Goal: Check status: Check status

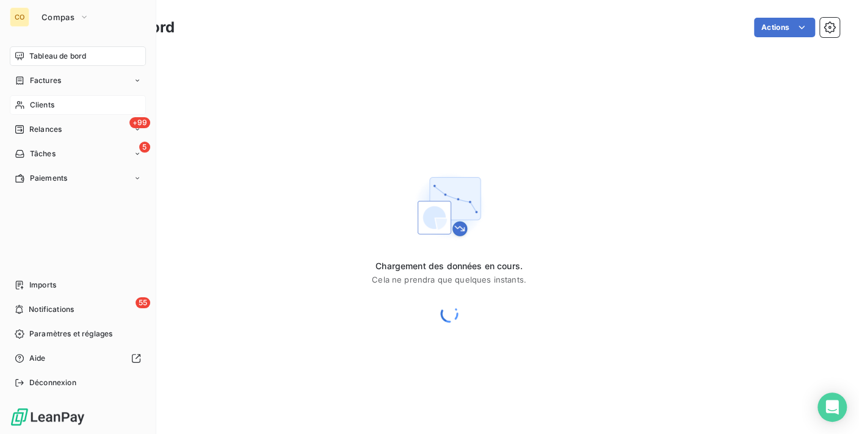
click at [39, 97] on div "Clients" at bounding box center [78, 105] width 136 height 20
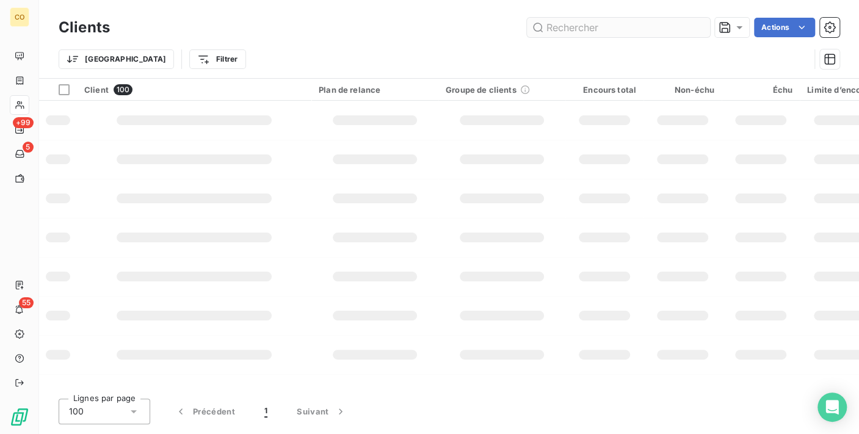
click at [552, 31] on input "text" at bounding box center [618, 28] width 183 height 20
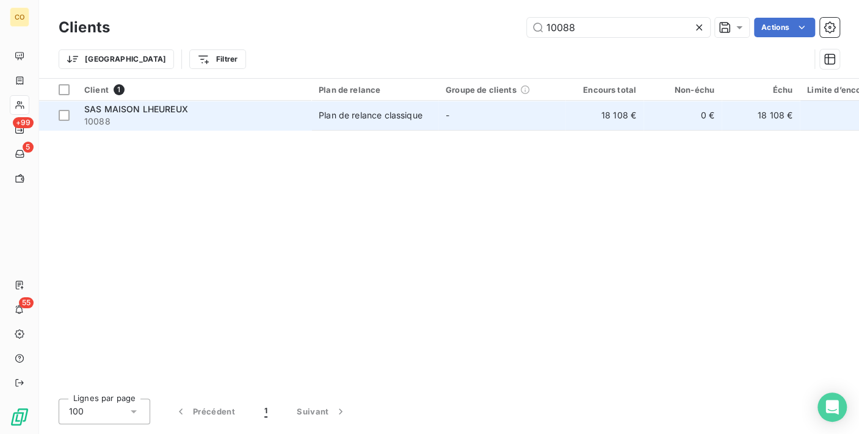
type input "10088"
click at [485, 117] on td "-" at bounding box center [501, 115] width 127 height 29
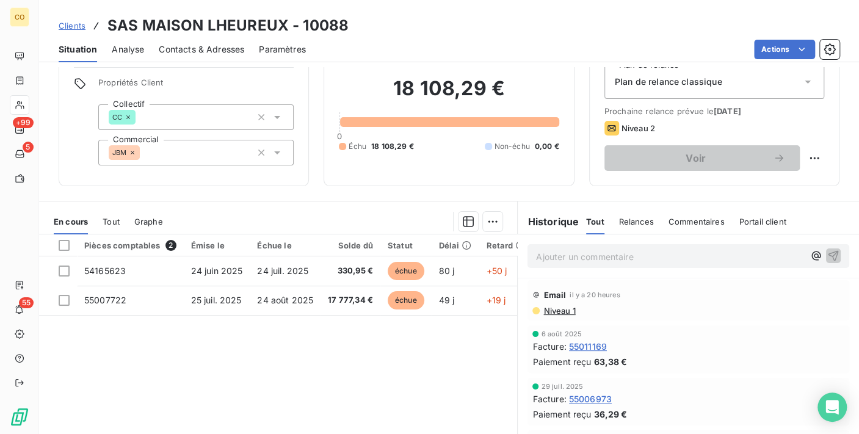
scroll to position [68, 0]
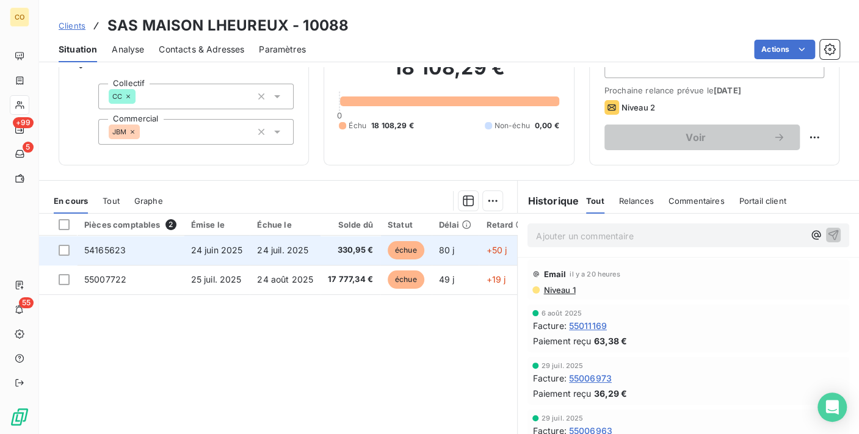
click at [308, 253] on td "24 juil. 2025" at bounding box center [285, 250] width 71 height 29
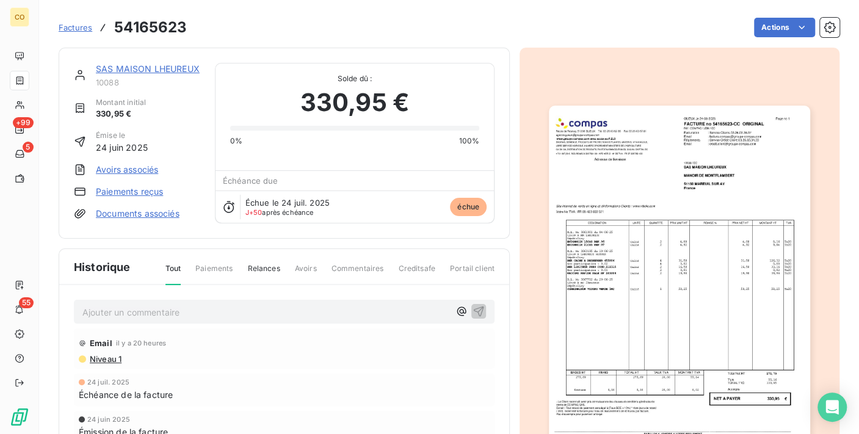
click at [143, 64] on link "SAS MAISON LHEUREUX" at bounding box center [148, 68] width 104 height 10
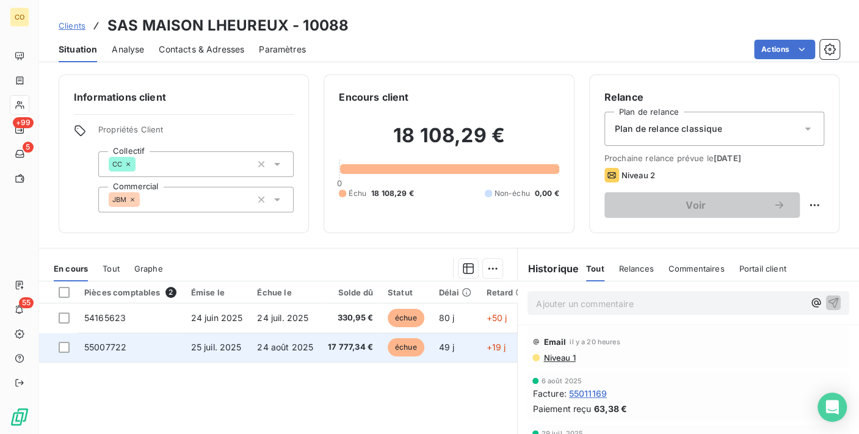
click at [308, 353] on td "24 août 2025" at bounding box center [285, 347] width 71 height 29
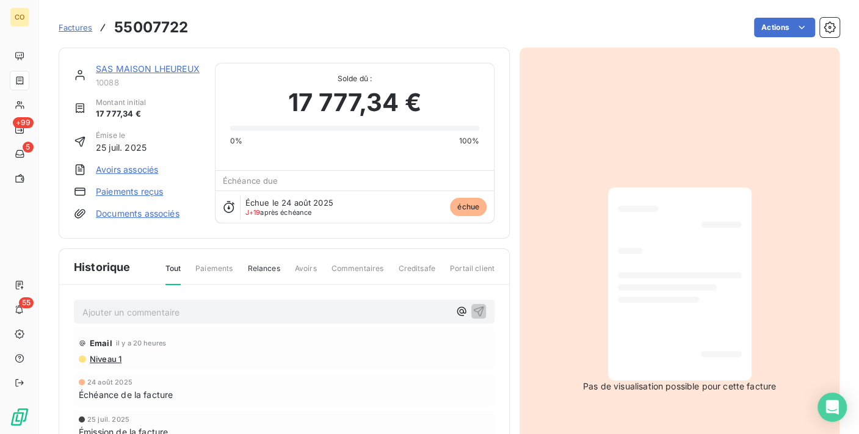
click at [653, 311] on div at bounding box center [680, 283] width 124 height 173
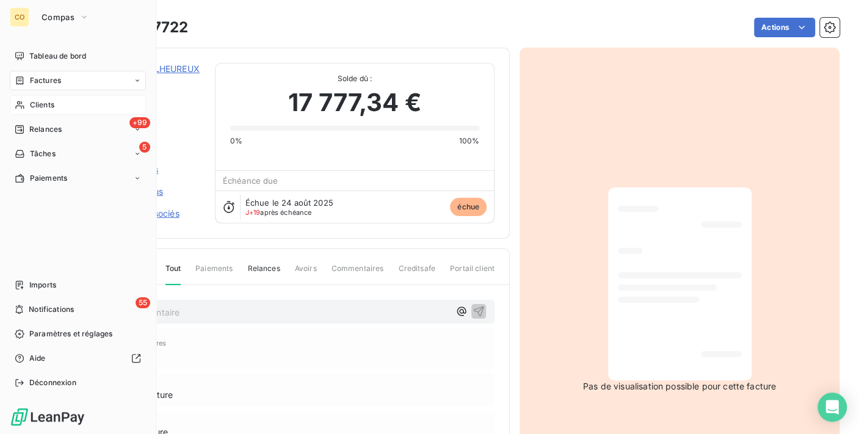
click at [33, 112] on div "Clients" at bounding box center [78, 105] width 136 height 20
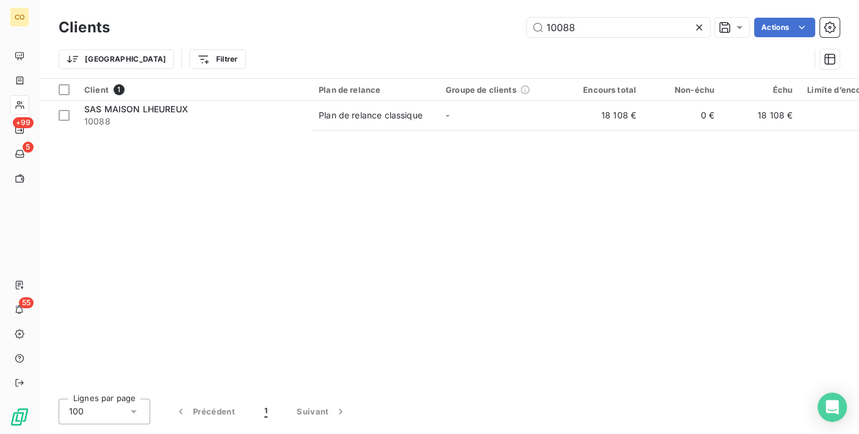
drag, startPoint x: 601, startPoint y: 21, endPoint x: 380, endPoint y: -6, distance: 223.2
click at [380, 0] on html "CO +99 5 55 Clients 10088 Actions Trier Filtrer Client 1 Plan de relance Groupe…" at bounding box center [429, 217] width 859 height 434
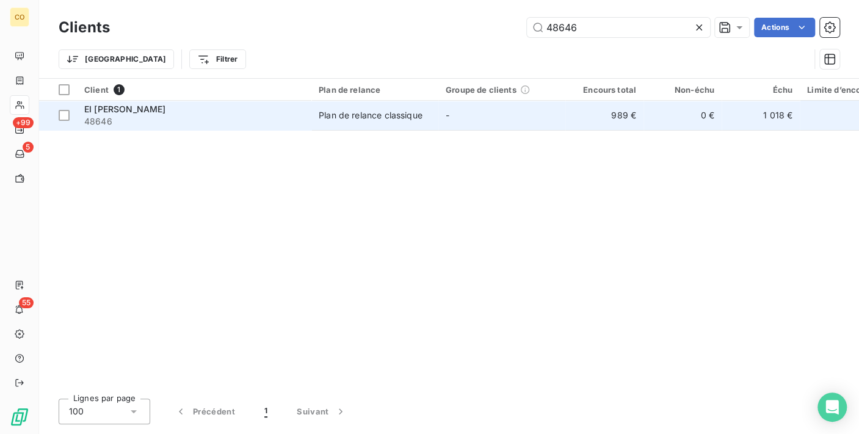
type input "48646"
click at [468, 123] on td "-" at bounding box center [501, 115] width 127 height 29
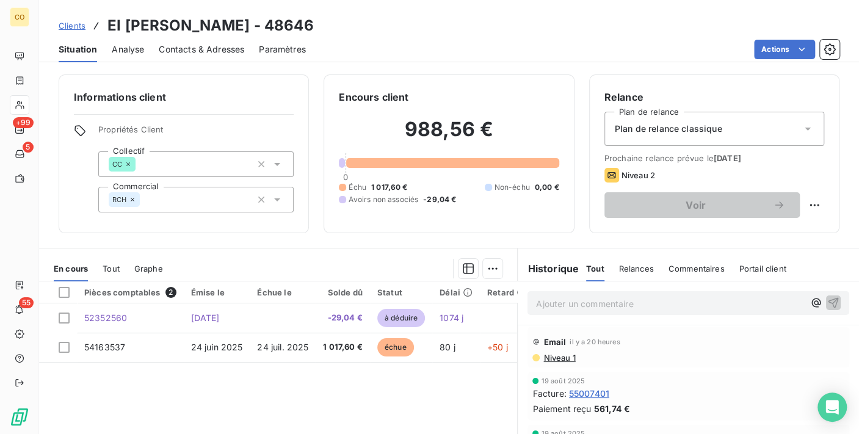
click at [542, 353] on span "Niveau 1" at bounding box center [558, 358] width 33 height 10
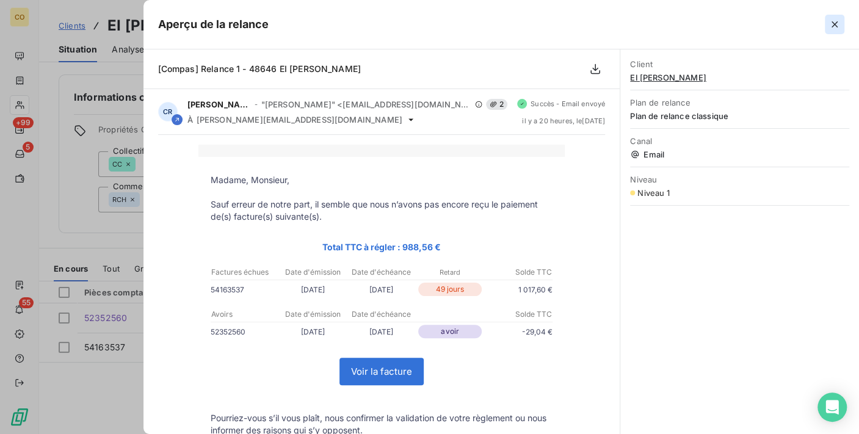
click at [841, 28] on button "button" at bounding box center [835, 25] width 20 height 20
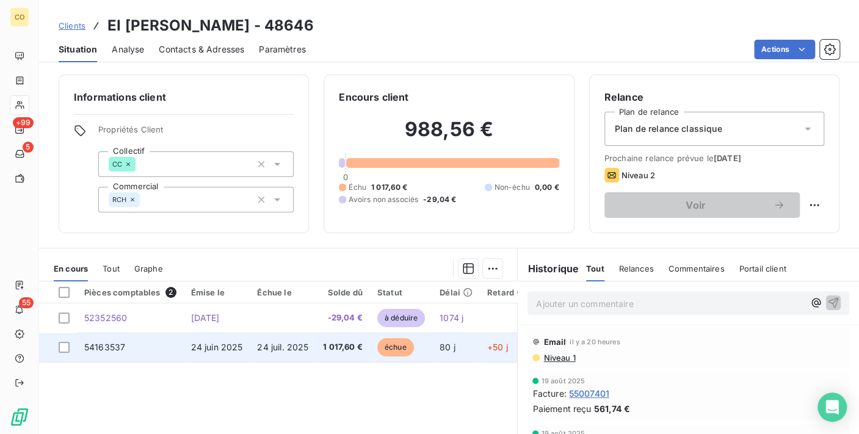
click at [323, 347] on span "1 017,60 €" at bounding box center [343, 347] width 40 height 12
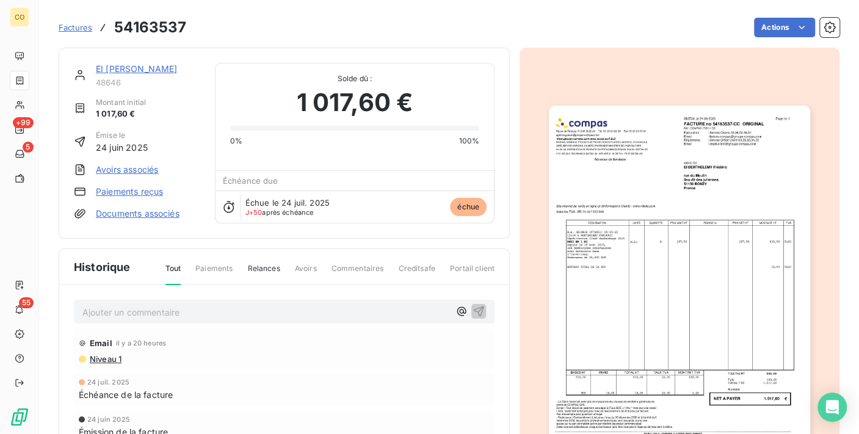
click at [624, 250] on img "button" at bounding box center [679, 290] width 261 height 369
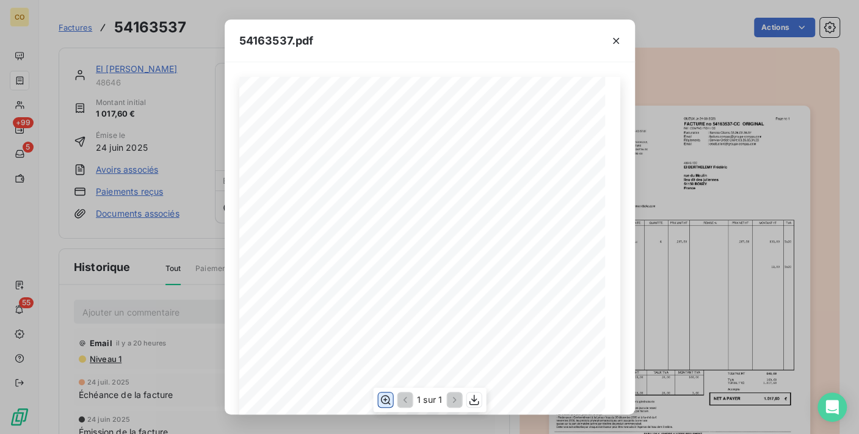
click at [382, 399] on icon "button" at bounding box center [385, 400] width 12 height 12
click at [617, 48] on button "button" at bounding box center [616, 41] width 20 height 20
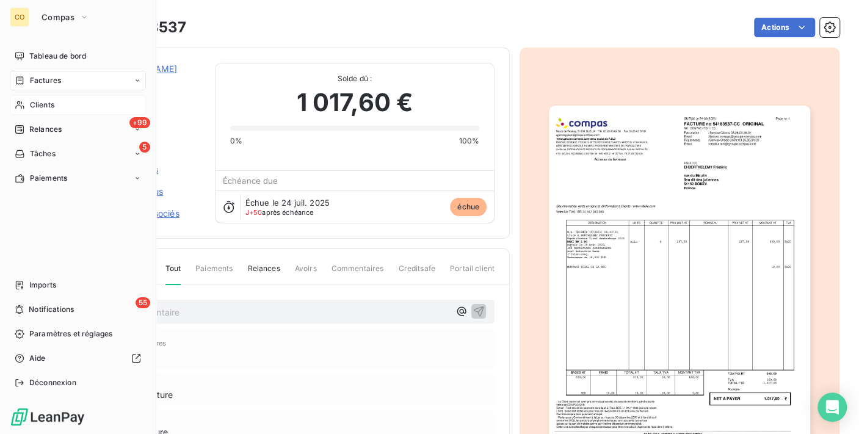
click at [39, 98] on div "Clients" at bounding box center [78, 105] width 136 height 20
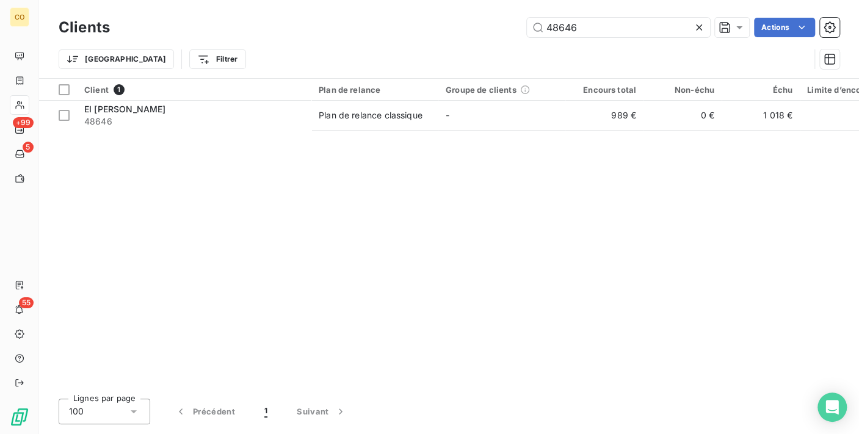
drag, startPoint x: 602, startPoint y: 26, endPoint x: 396, endPoint y: -10, distance: 210.0
click at [396, 0] on html "CO +99 5 55 Clients 48646 Actions Trier Filtrer Client 1 Plan de relance Groupe…" at bounding box center [429, 217] width 859 height 434
click at [698, 29] on icon at bounding box center [699, 27] width 12 height 12
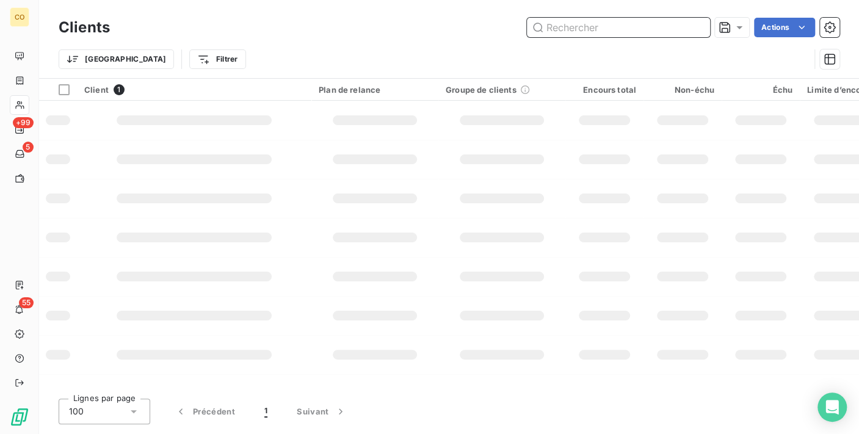
click at [595, 31] on input "text" at bounding box center [618, 28] width 183 height 20
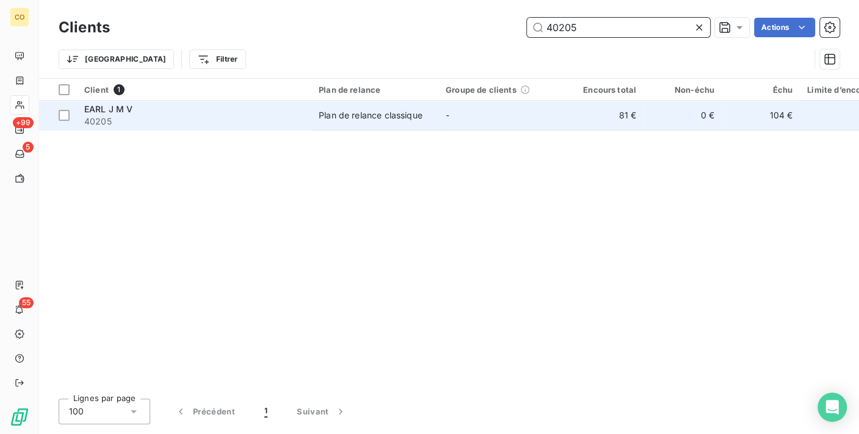
type input "40205"
click at [444, 116] on td "-" at bounding box center [501, 115] width 127 height 29
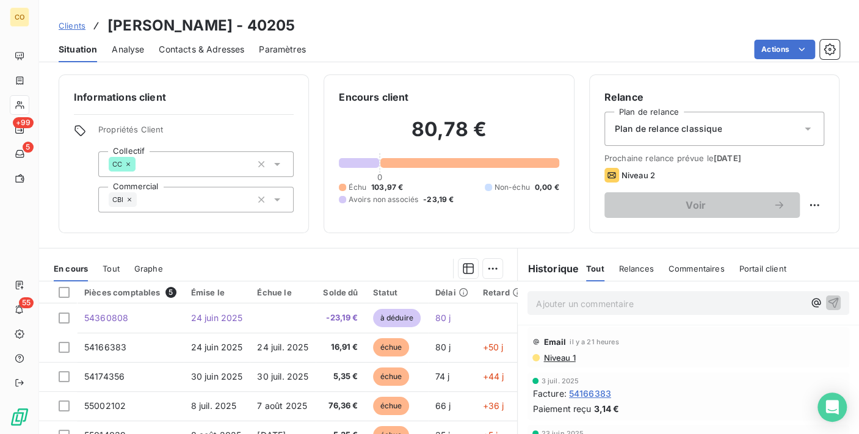
scroll to position [68, 0]
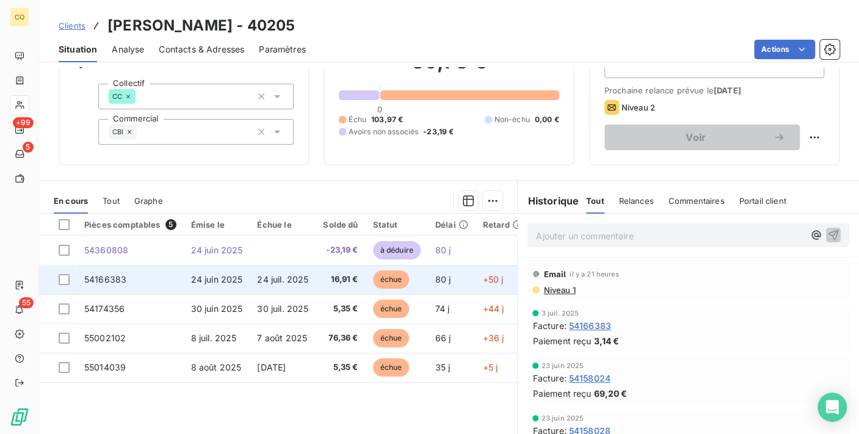
click at [349, 282] on span "16,91 €" at bounding box center [340, 279] width 35 height 12
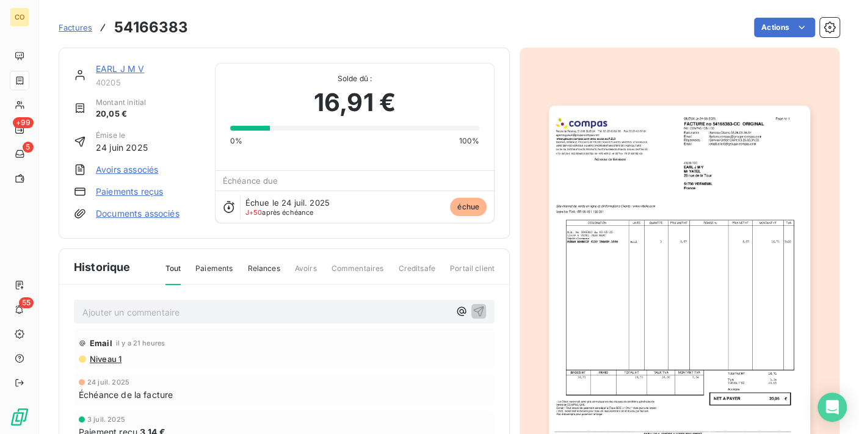
click at [663, 350] on img "button" at bounding box center [679, 290] width 261 height 369
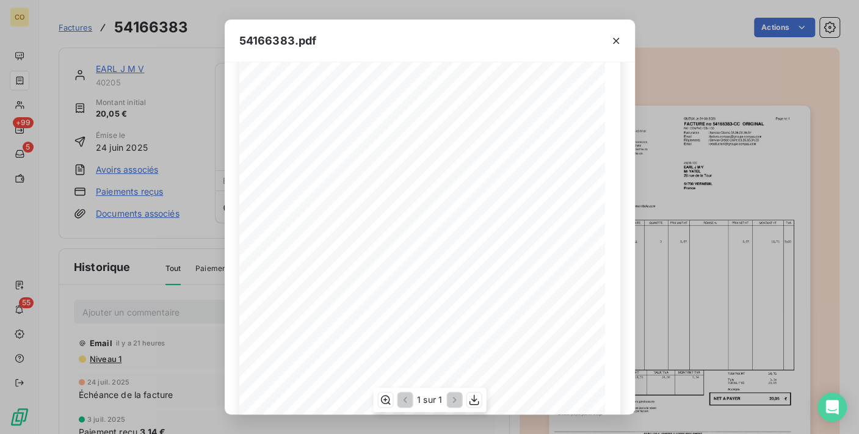
scroll to position [136, 0]
click at [388, 398] on icon "button" at bounding box center [385, 400] width 12 height 12
click at [612, 38] on icon "button" at bounding box center [616, 41] width 12 height 12
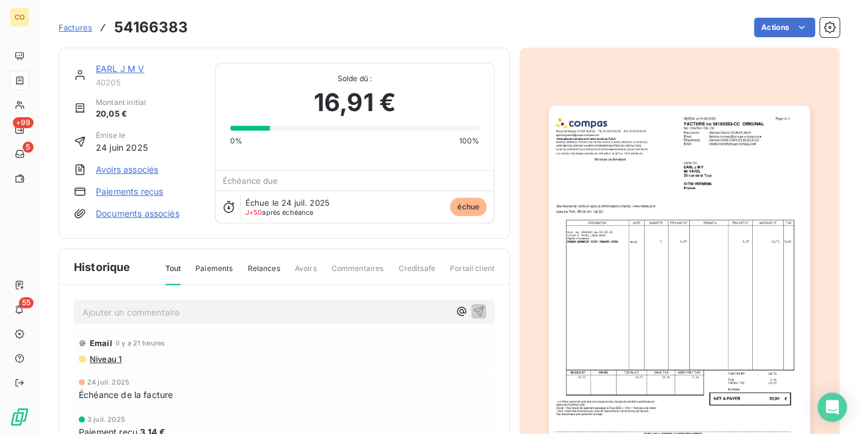
scroll to position [1, 0]
click at [120, 71] on link "EARL J M V" at bounding box center [120, 68] width 49 height 10
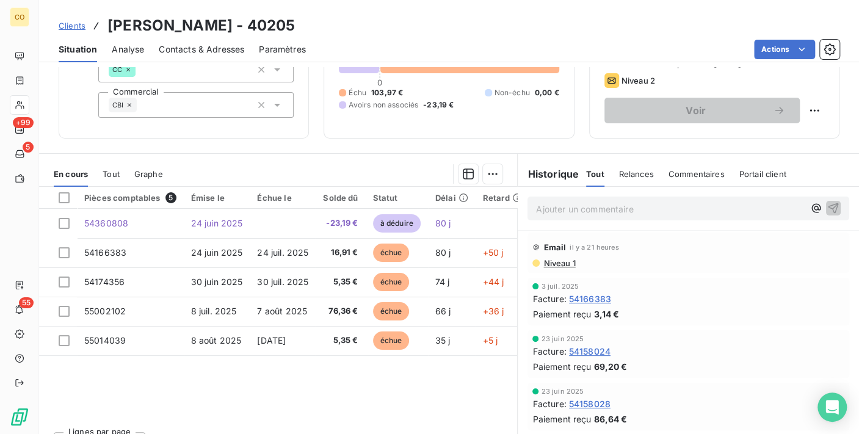
scroll to position [118, 0]
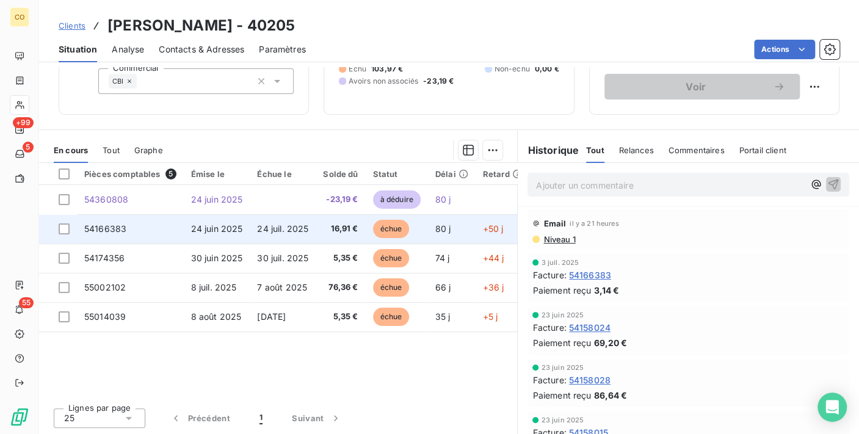
click at [288, 227] on span "24 juil. 2025" at bounding box center [282, 228] width 51 height 10
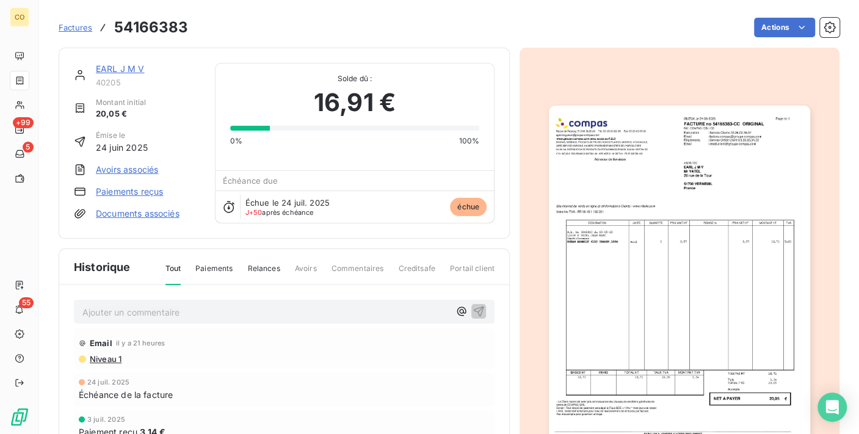
click at [150, 186] on link "Paiements reçus" at bounding box center [129, 192] width 67 height 12
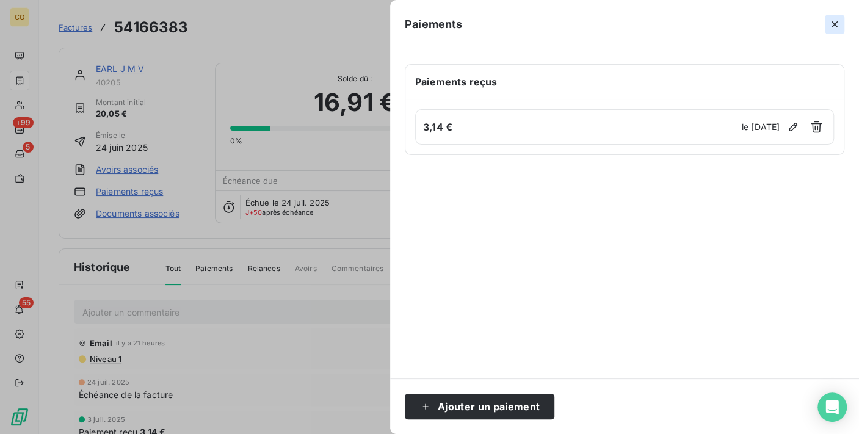
click at [827, 27] on button "button" at bounding box center [835, 25] width 20 height 20
